Goal: Information Seeking & Learning: Check status

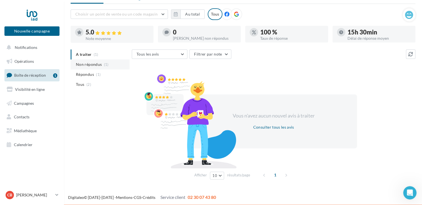
click at [83, 65] on span "Non répondus" at bounding box center [89, 65] width 26 height 6
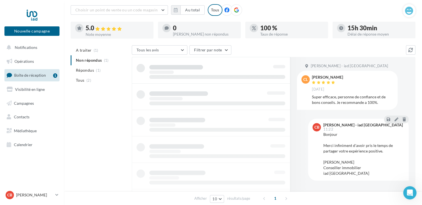
scroll to position [27, 0]
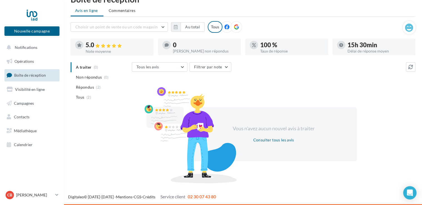
scroll to position [13, 0]
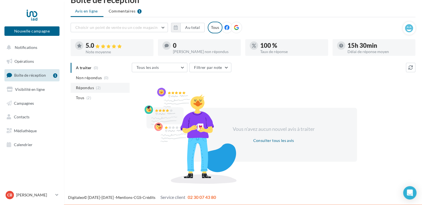
click at [86, 89] on span "Répondus" at bounding box center [85, 88] width 18 height 6
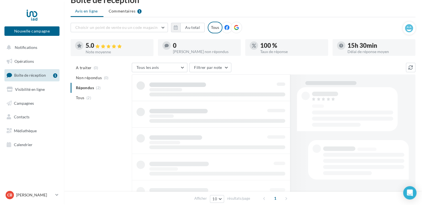
scroll to position [27, 0]
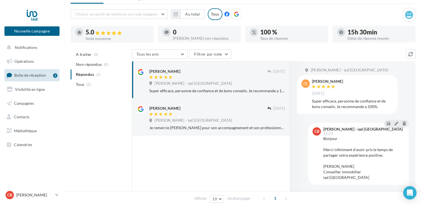
click at [206, 85] on div "[PERSON_NAME] - iad [GEOGRAPHIC_DATA]" at bounding box center [191, 83] width 85 height 5
